Goal: Navigation & Orientation: Go to known website

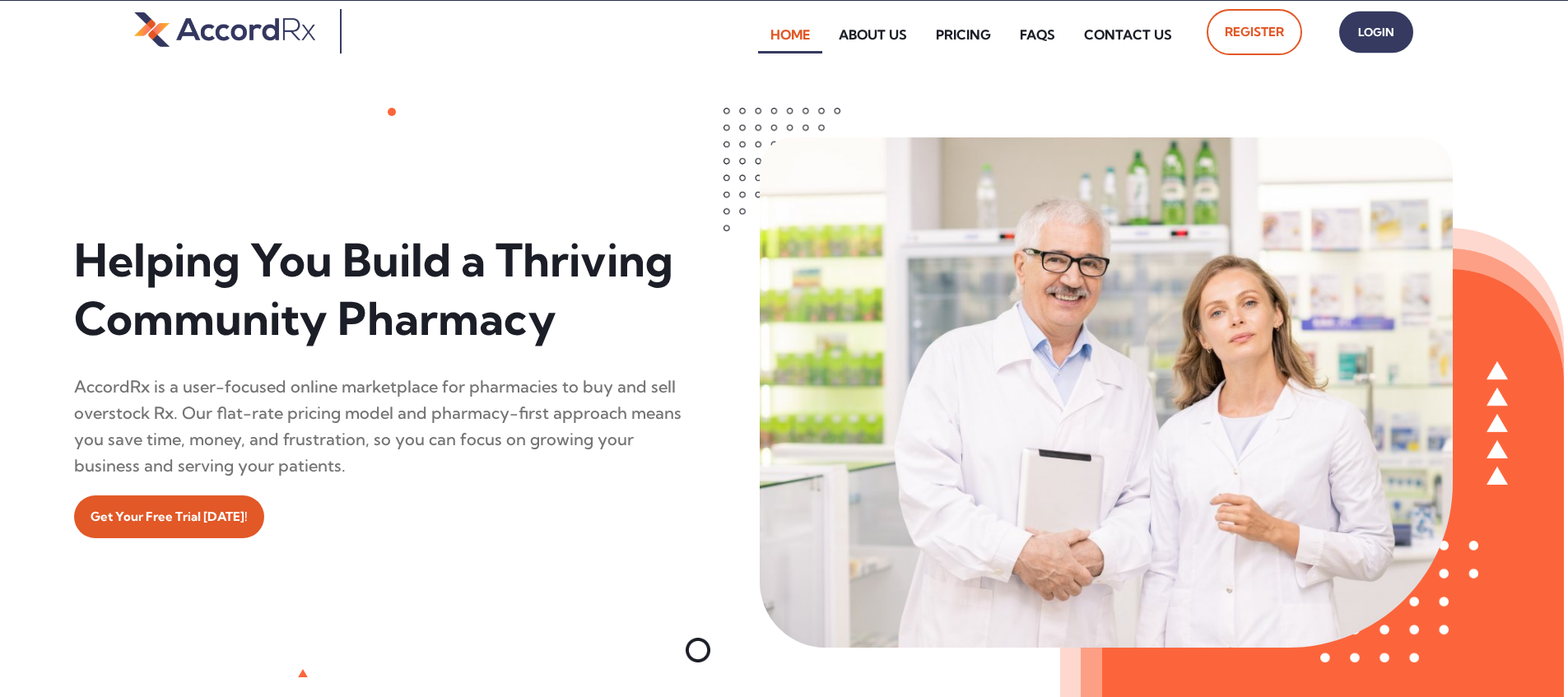
click at [751, 32] on span "Login" at bounding box center [1376, 32] width 42 height 24
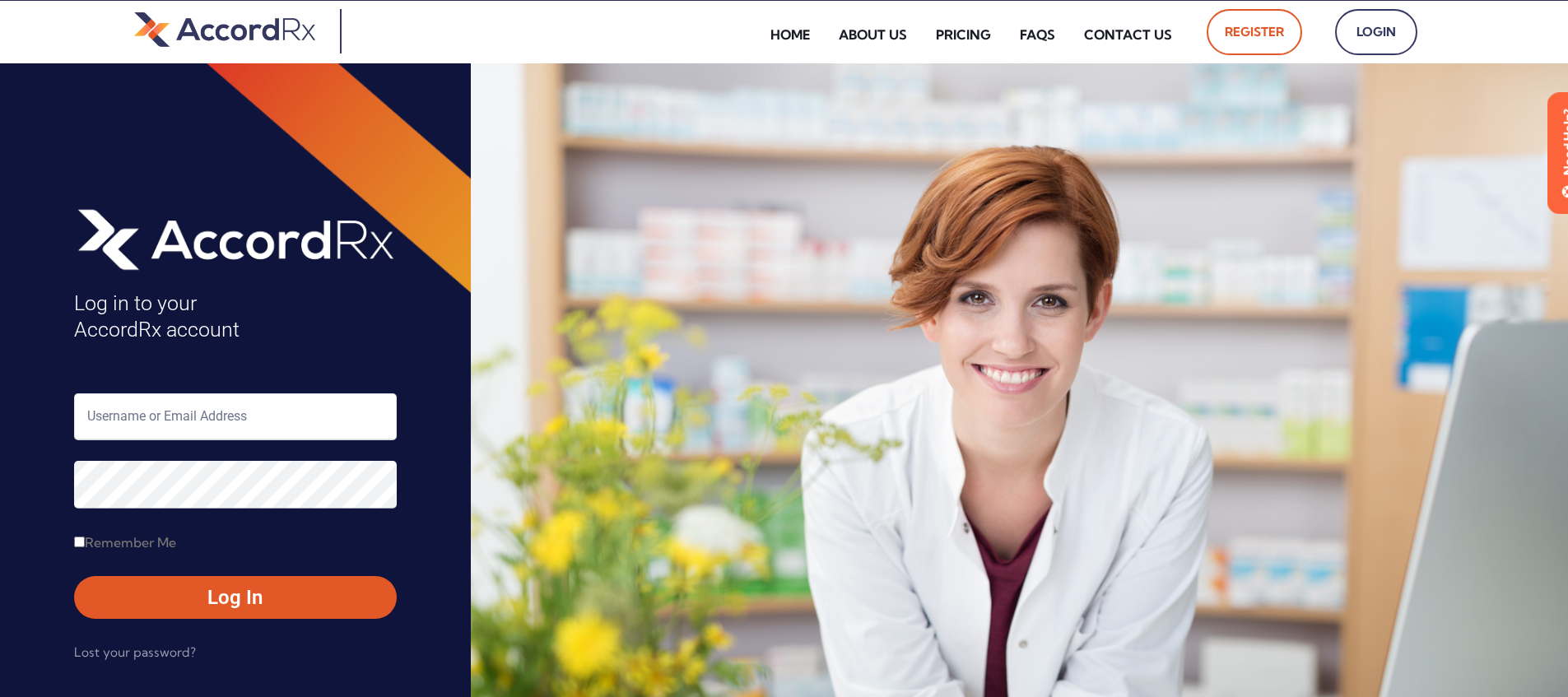
click at [161, 422] on input "text" at bounding box center [235, 416] width 323 height 47
type input "ARX-[PERSON_NAME]"
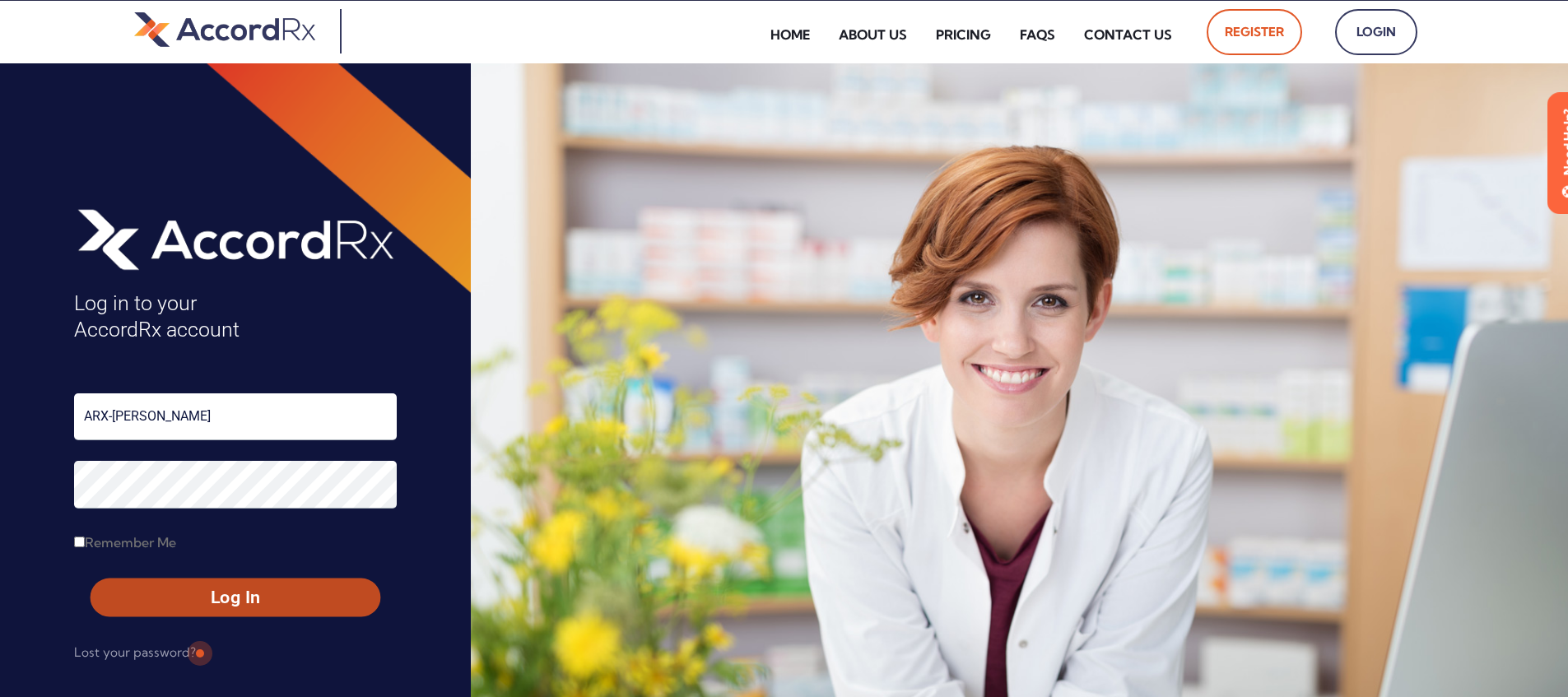
click at [198, 600] on span "Log In" at bounding box center [235, 598] width 260 height 24
